Goal: Information Seeking & Learning: Learn about a topic

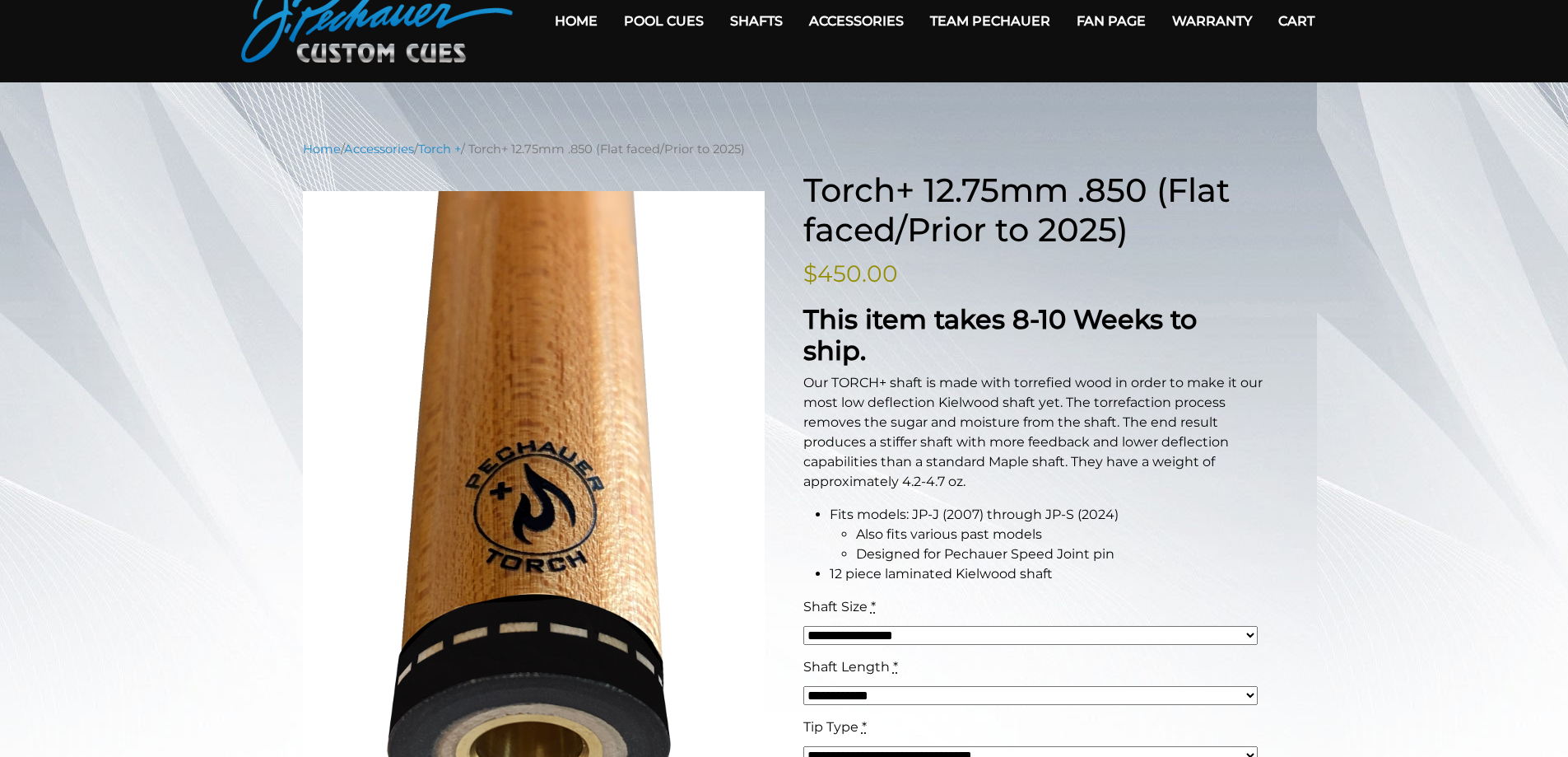
scroll to position [82, 0]
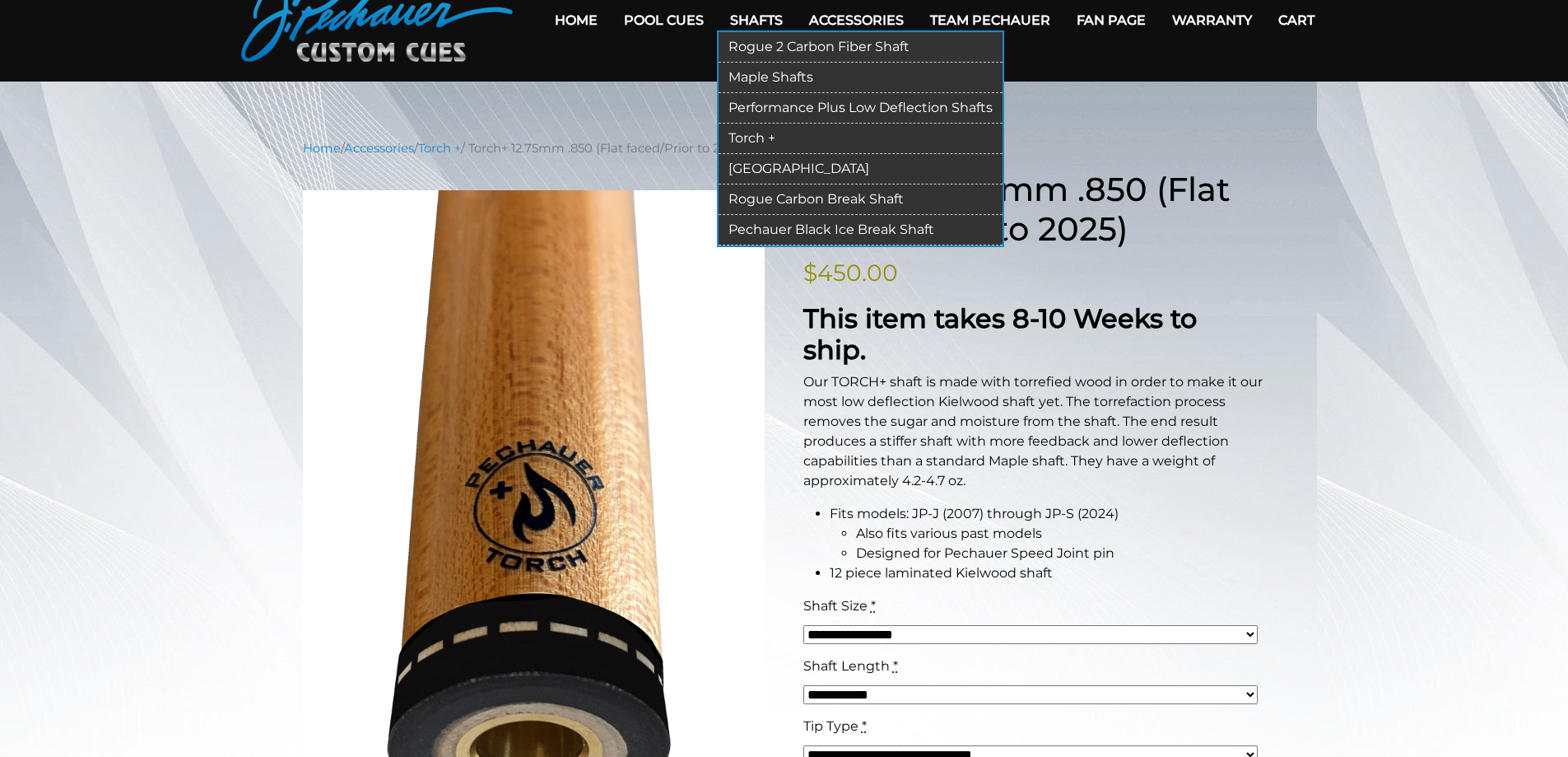
click at [792, 104] on link "Performance Plus Low Deflection Shafts" at bounding box center [859, 107] width 284 height 30
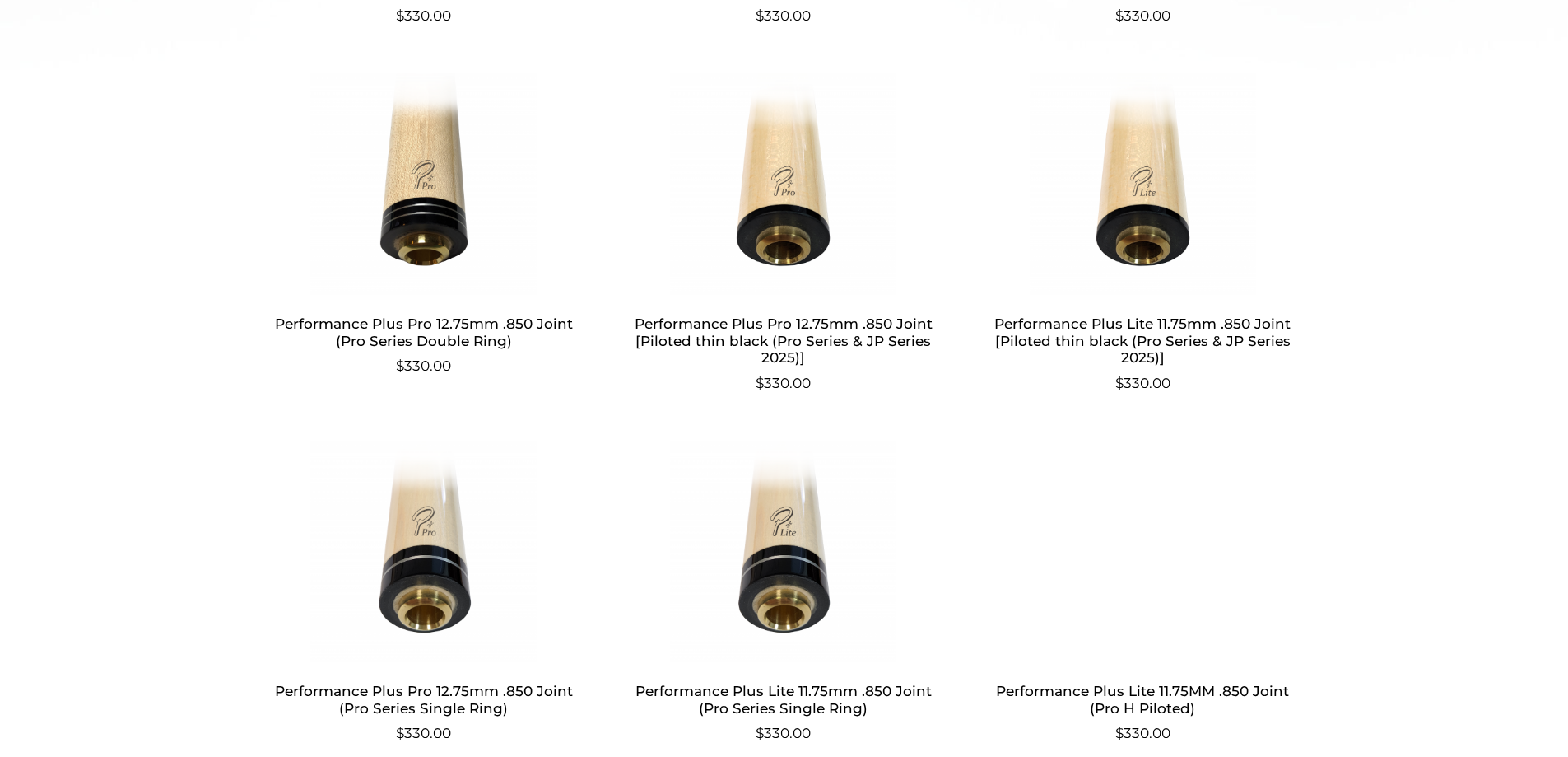
scroll to position [912, 0]
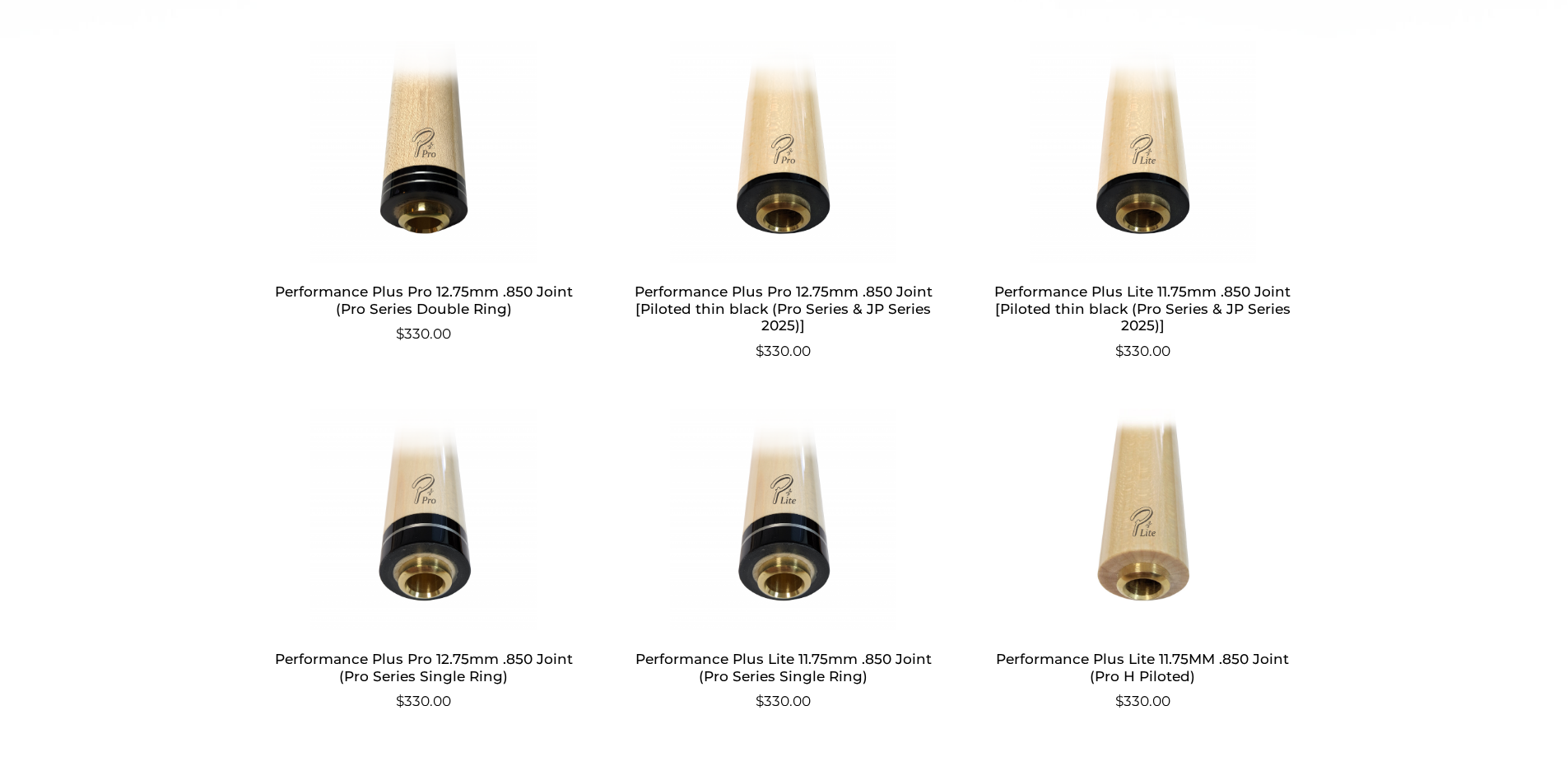
click at [761, 556] on img at bounding box center [783, 520] width 320 height 223
